Goal: Task Accomplishment & Management: Complete application form

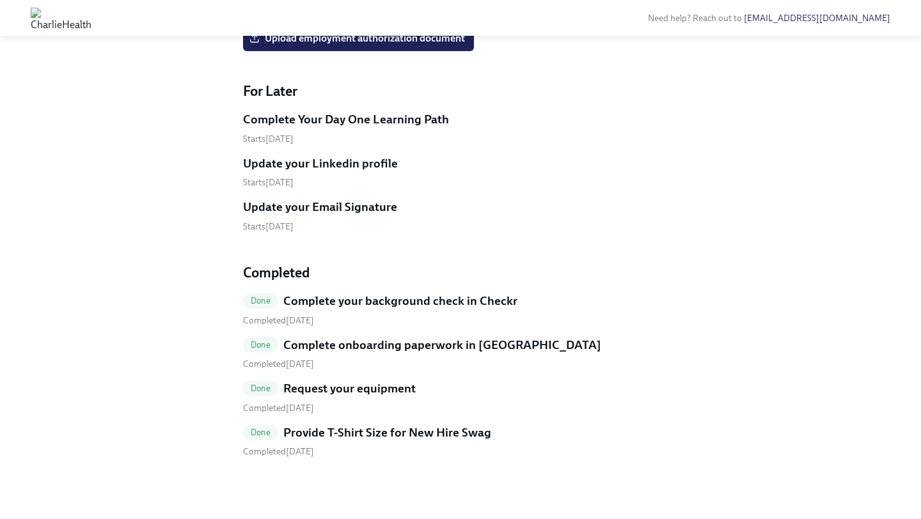
scroll to position [1784, 0]
click at [278, 301] on div "Done Complete your background check in Checkr" at bounding box center [460, 301] width 435 height 17
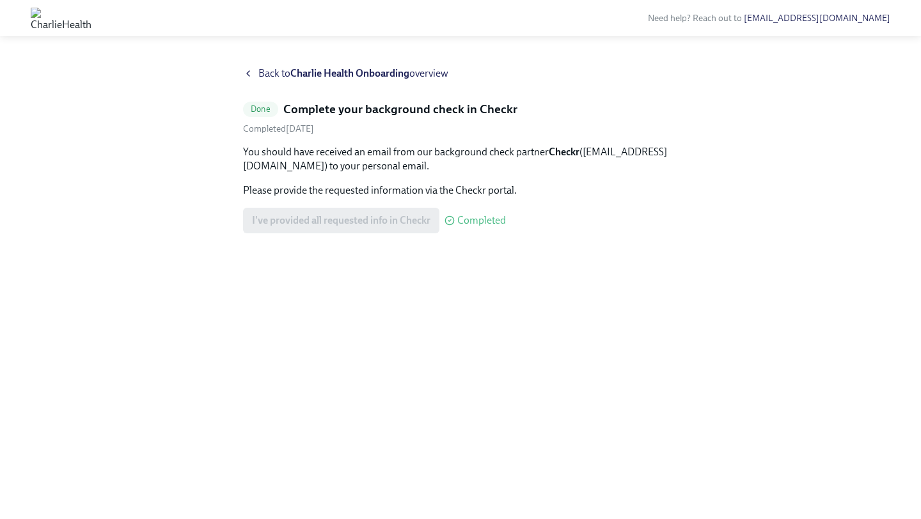
click at [251, 76] on icon at bounding box center [248, 73] width 10 height 10
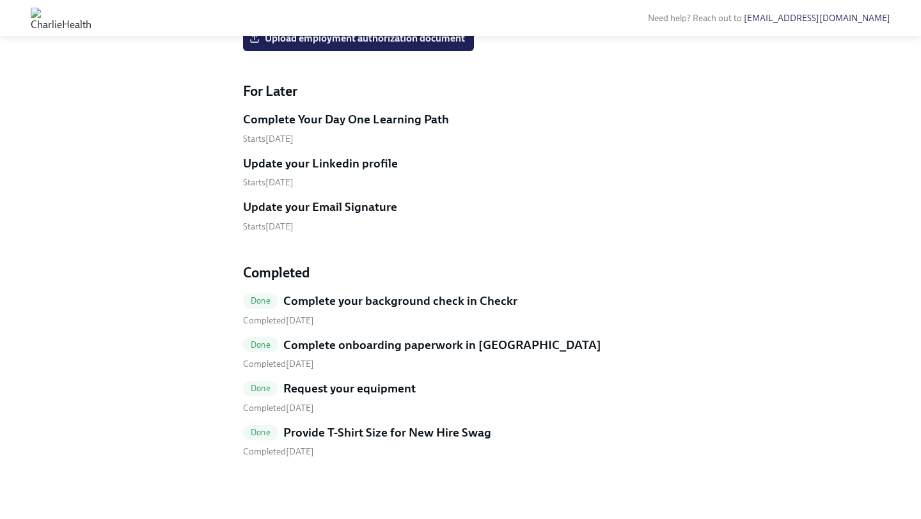
scroll to position [1784, 0]
click at [317, 428] on h5 "Provide T-Shirt Size for New Hire Swag" at bounding box center [387, 433] width 208 height 17
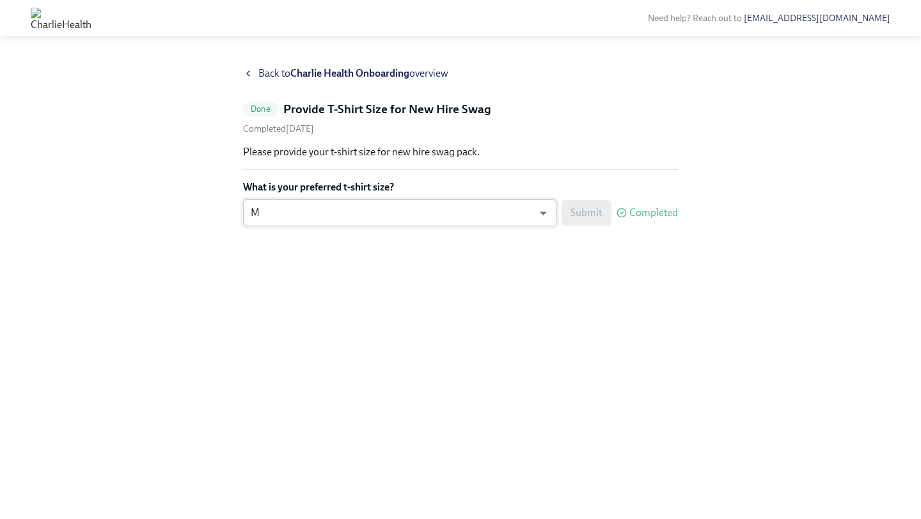
click at [391, 217] on body "Need help? Reach out to [EMAIL_ADDRESS][DOMAIN_NAME] Back to Charlie Health Onb…" at bounding box center [460, 259] width 921 height 519
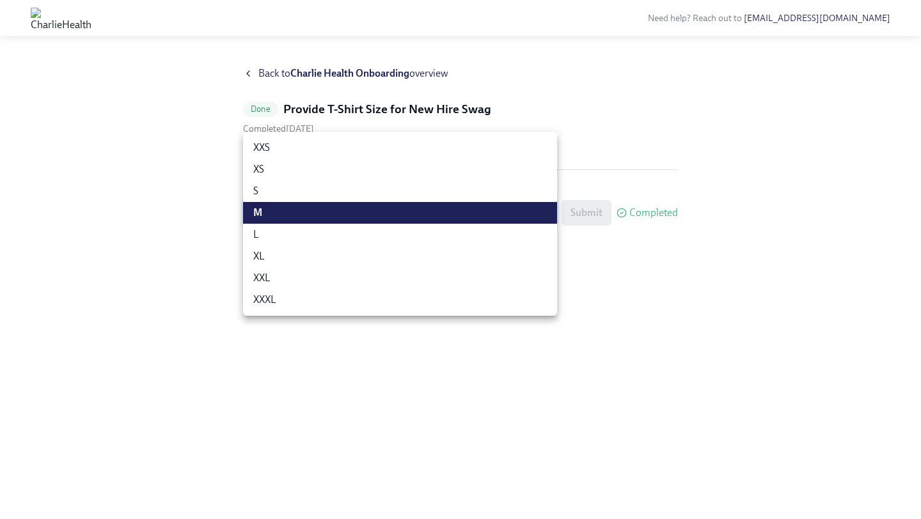
click at [201, 286] on div at bounding box center [460, 259] width 921 height 519
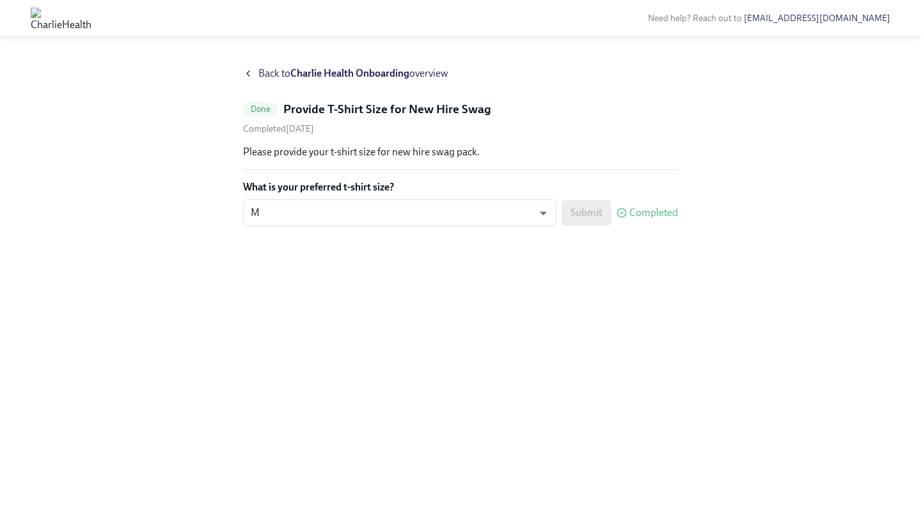
click at [250, 76] on icon at bounding box center [248, 73] width 10 height 10
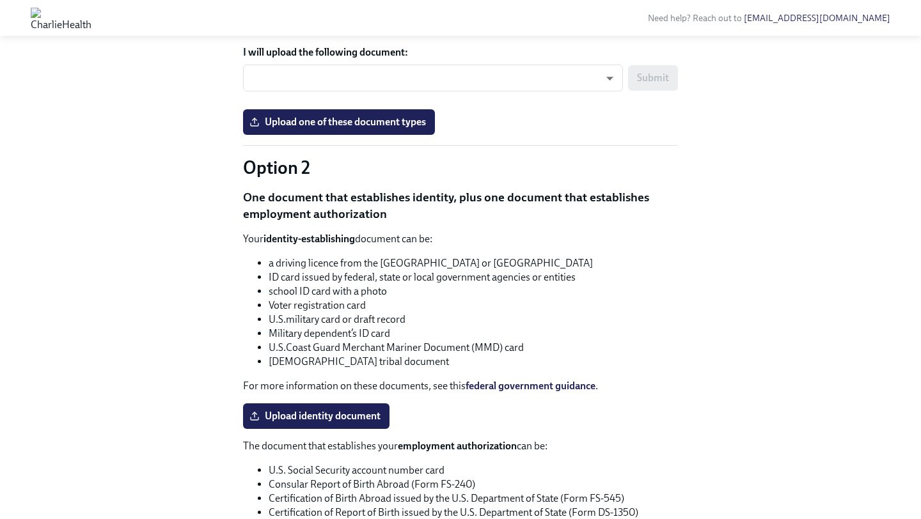
scroll to position [982, 0]
